Goal: Navigation & Orientation: Understand site structure

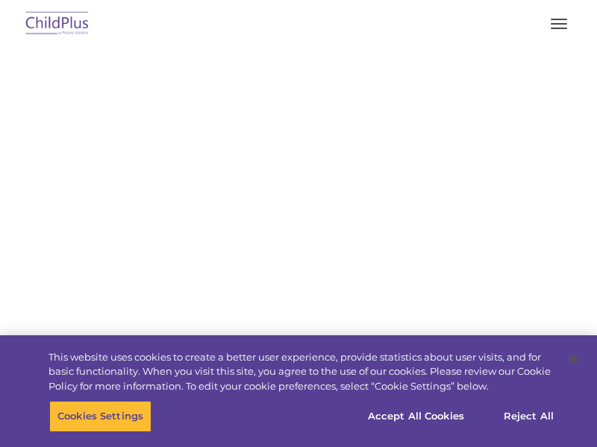
select select "MEDIUM"
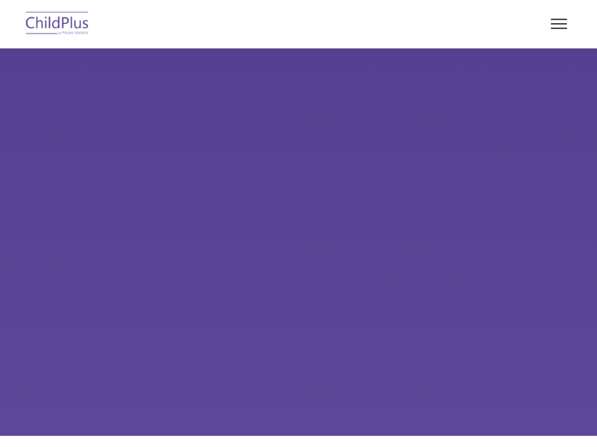
select select "MEDIUM"
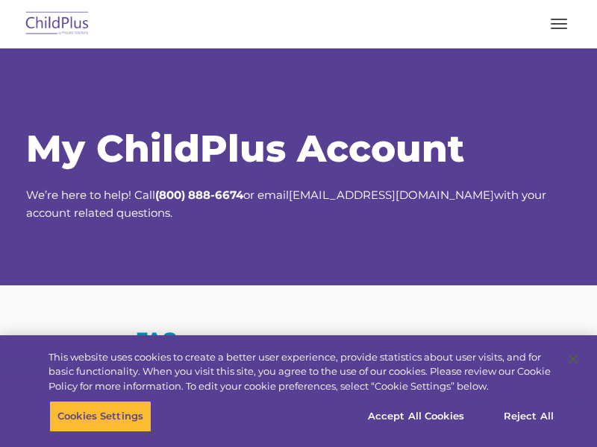
select select "MEDIUM"
